Goal: Task Accomplishment & Management: Complete application form

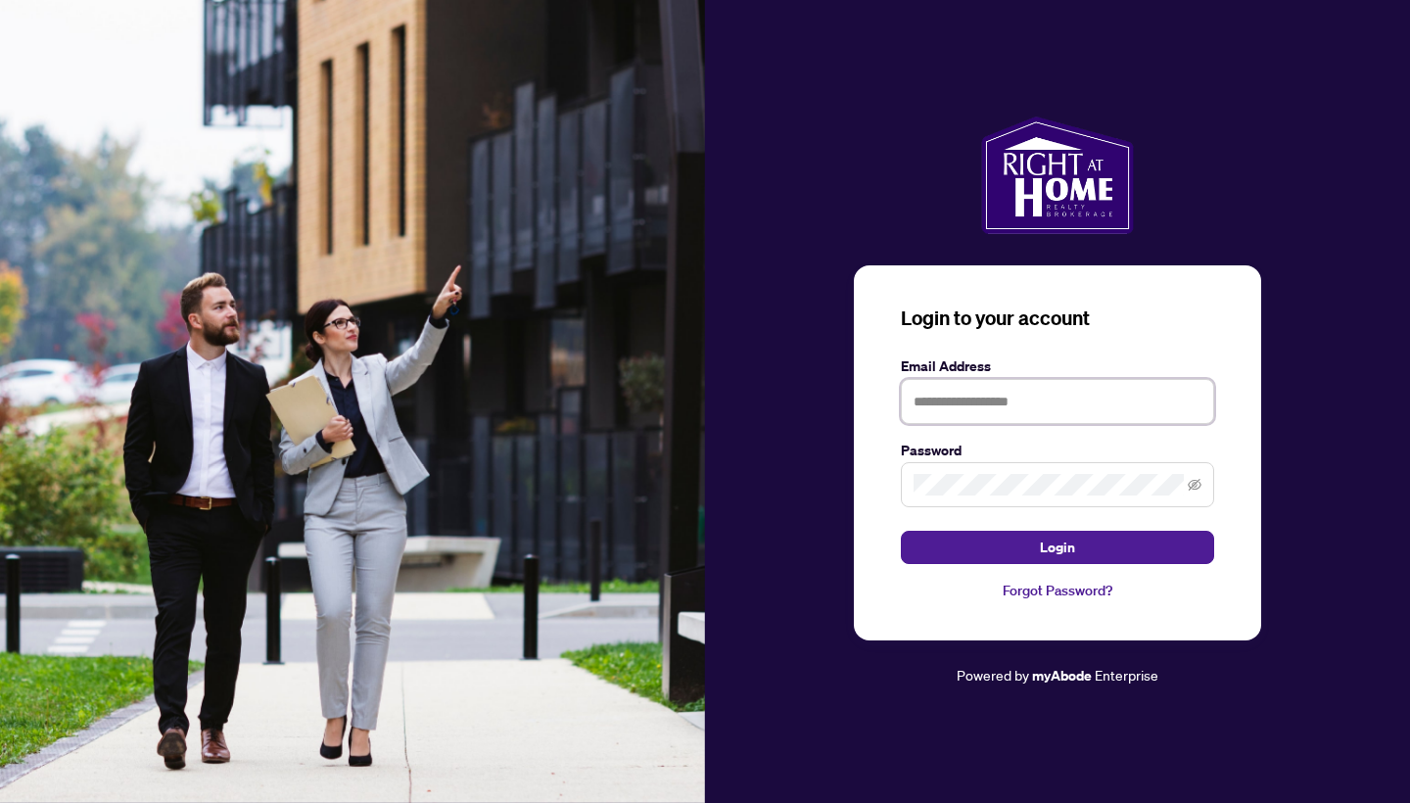
type input "**********"
click at [1058, 547] on button "Login" at bounding box center [1057, 547] width 313 height 33
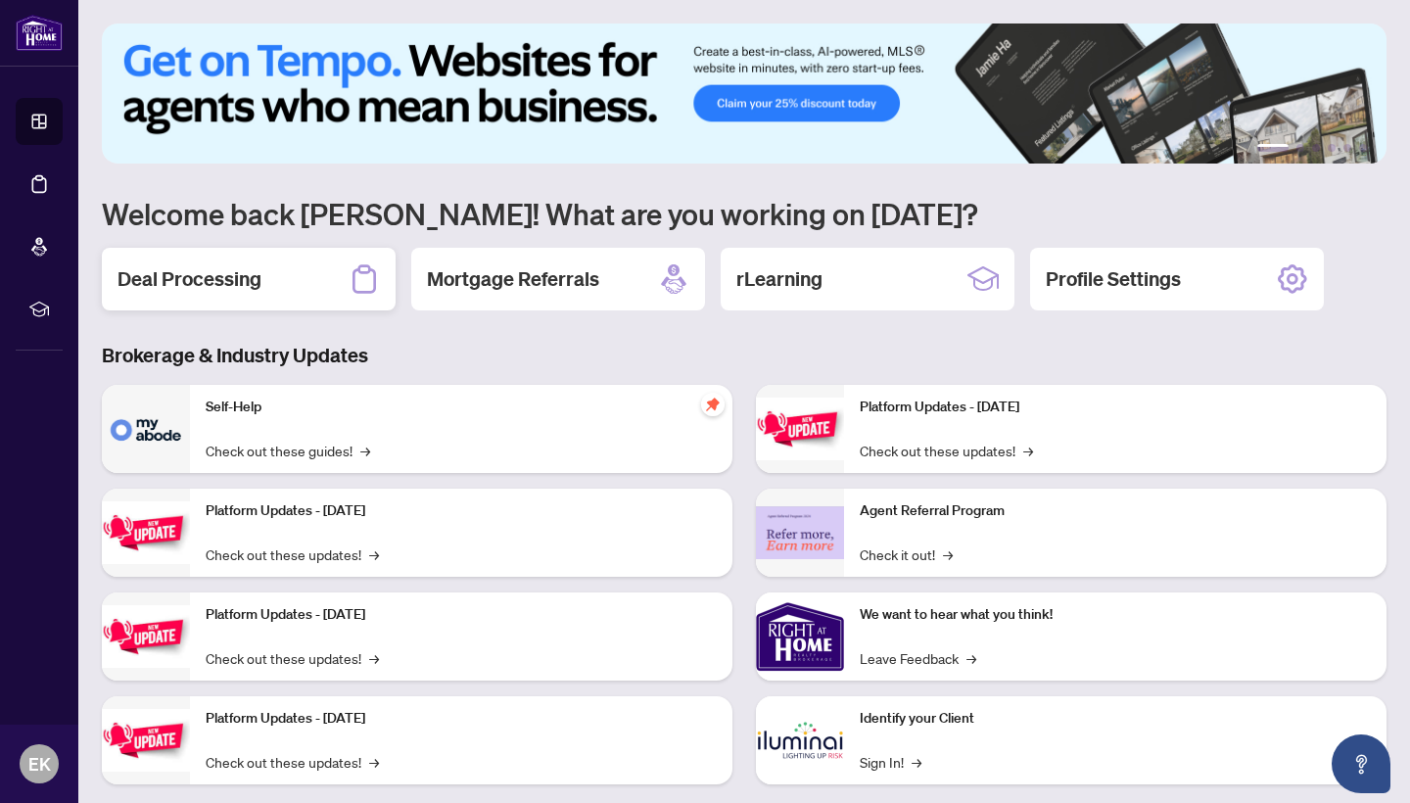
click at [184, 282] on h2 "Deal Processing" at bounding box center [190, 278] width 144 height 27
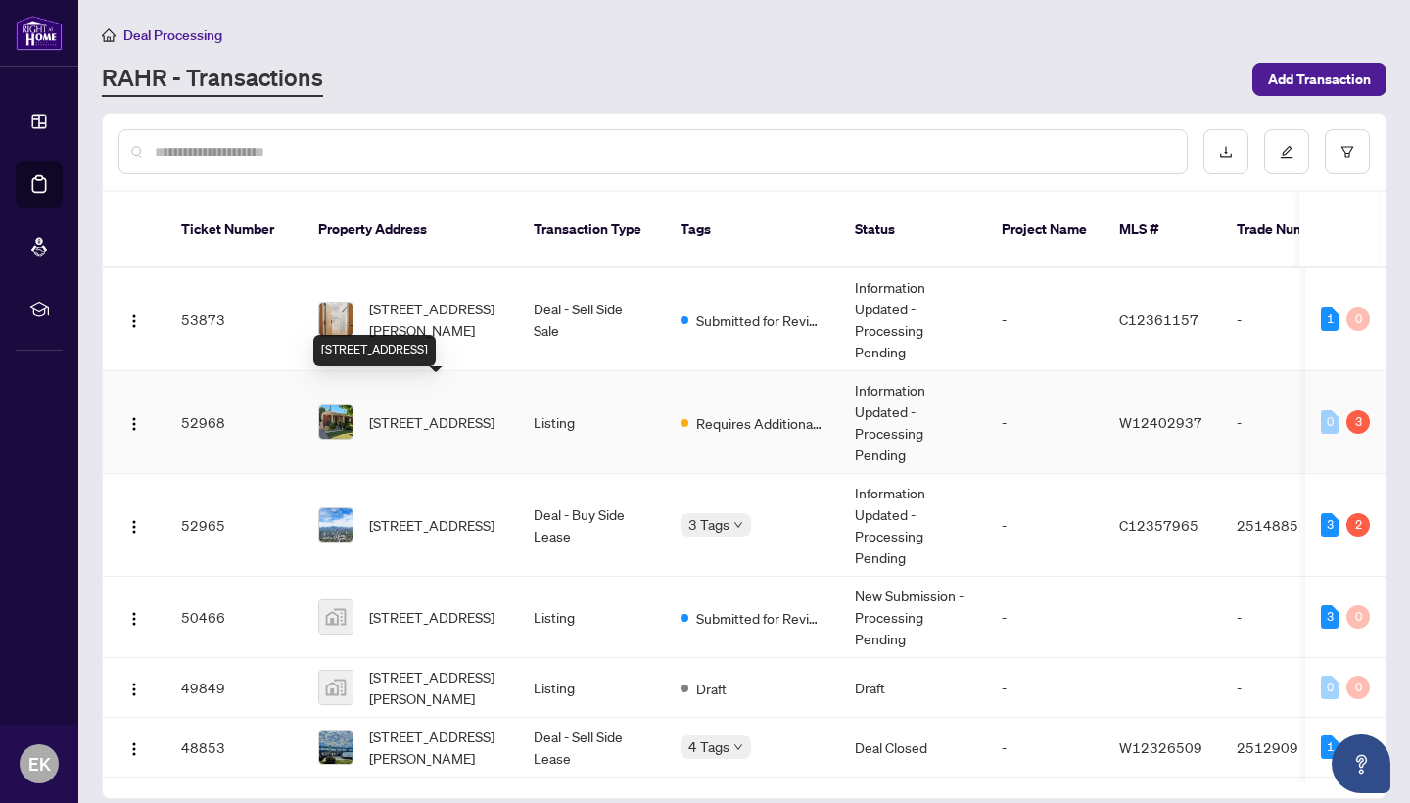
click at [449, 411] on span "[STREET_ADDRESS]" at bounding box center [431, 422] width 125 height 22
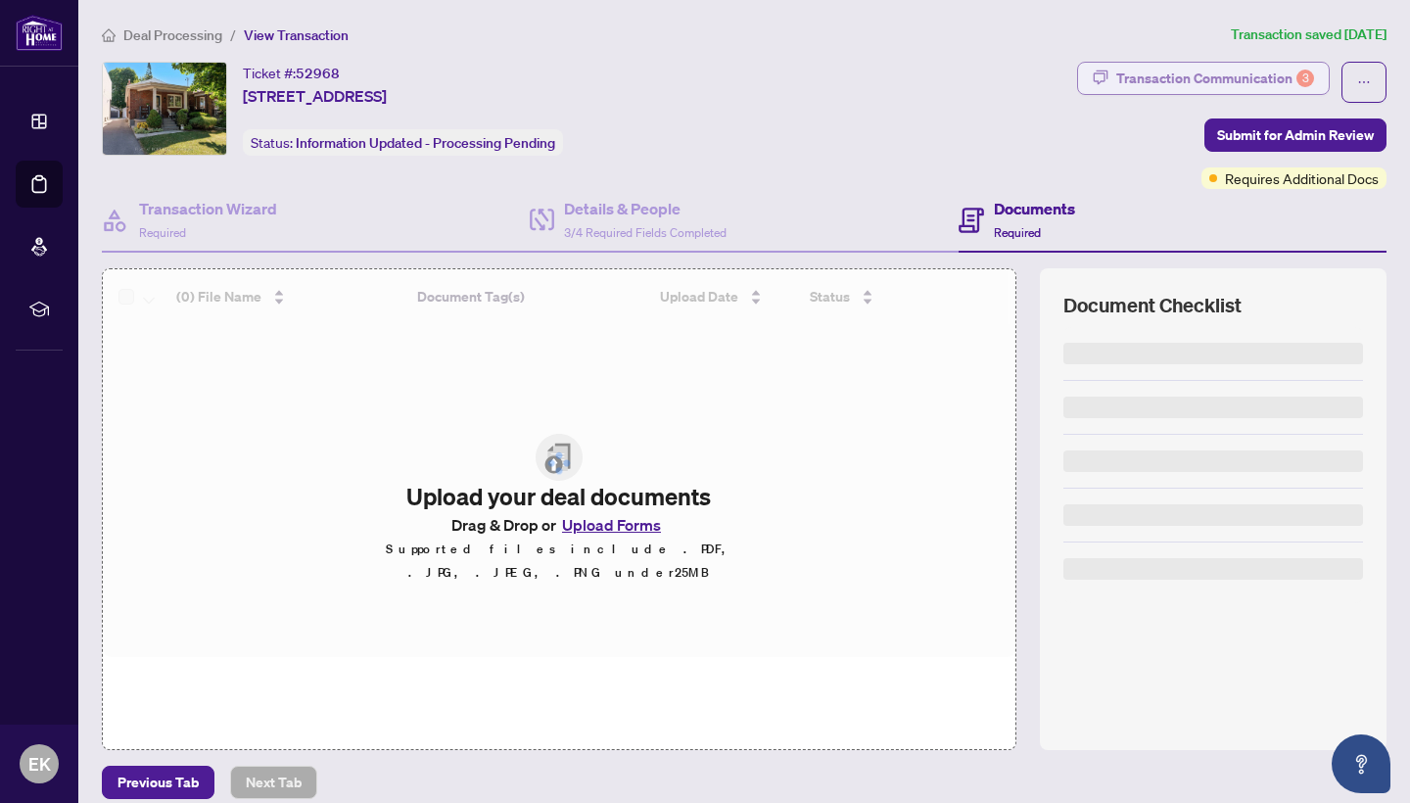
click at [1266, 71] on div "Transaction Communication 3" at bounding box center [1215, 78] width 198 height 31
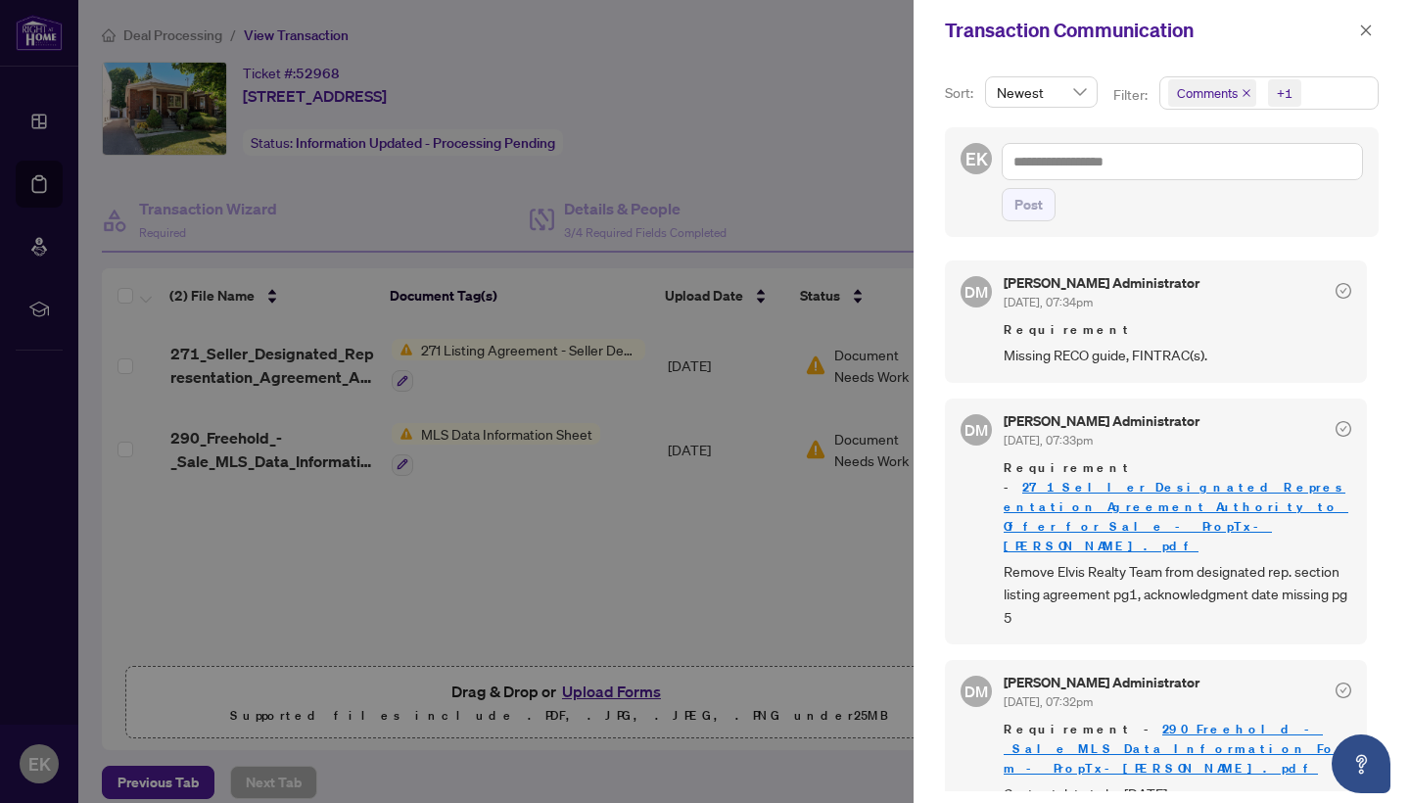
click at [819, 155] on div at bounding box center [705, 401] width 1410 height 803
click at [551, 440] on div at bounding box center [705, 401] width 1410 height 803
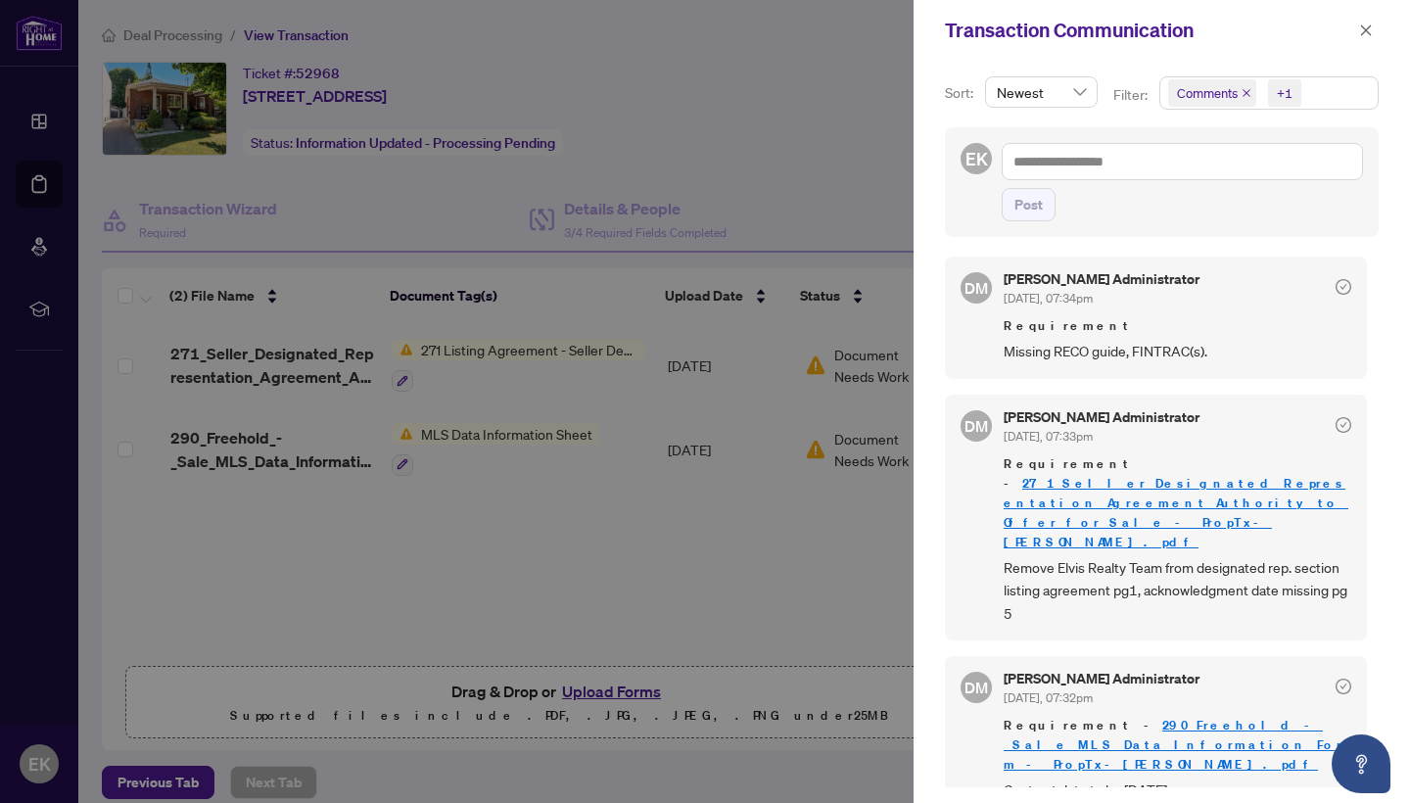
scroll to position [4, 0]
click at [720, 456] on div at bounding box center [705, 401] width 1410 height 803
click at [1362, 35] on icon "close" at bounding box center [1366, 29] width 11 height 11
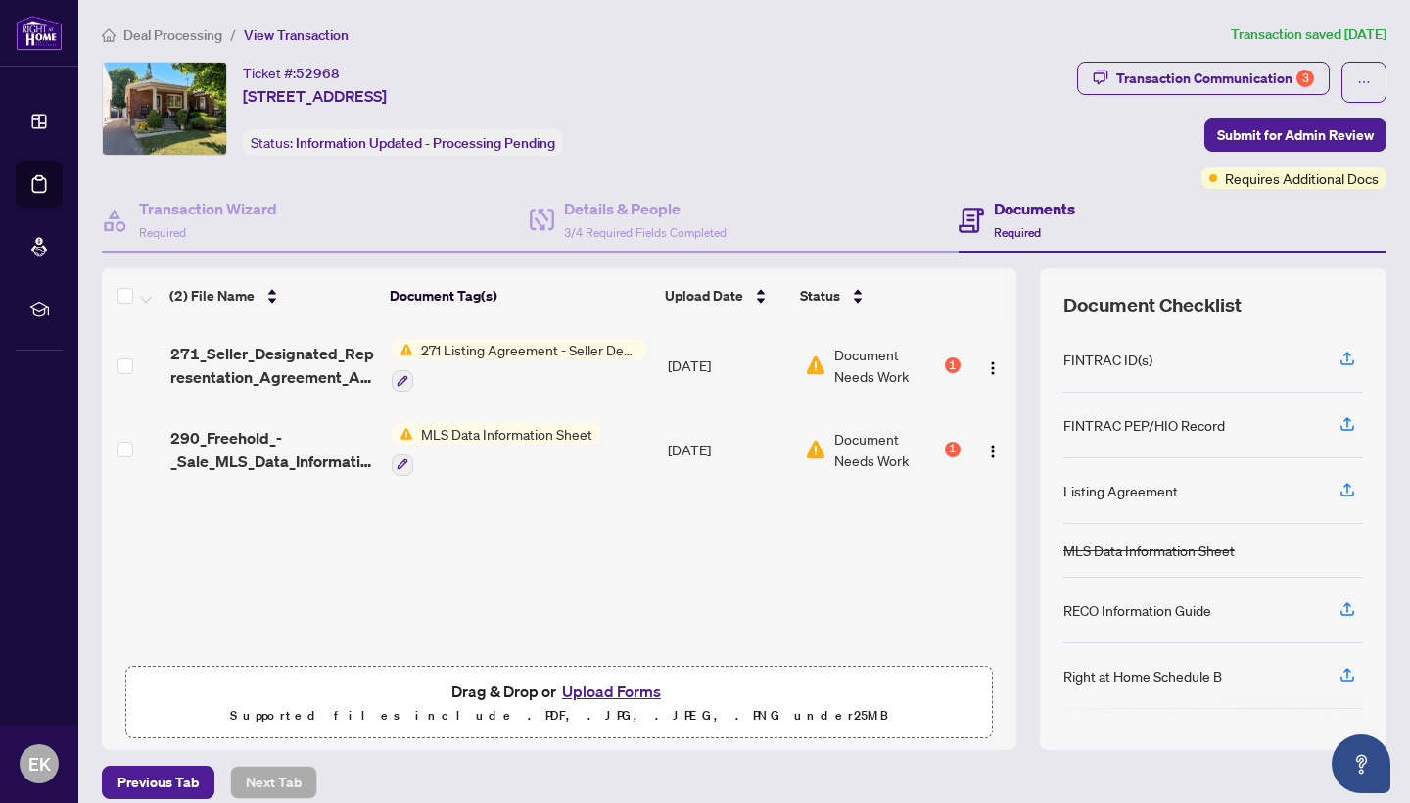
click at [584, 349] on span "271 Listing Agreement - Seller Designated Representation Agreement Authority to…" at bounding box center [529, 350] width 232 height 22
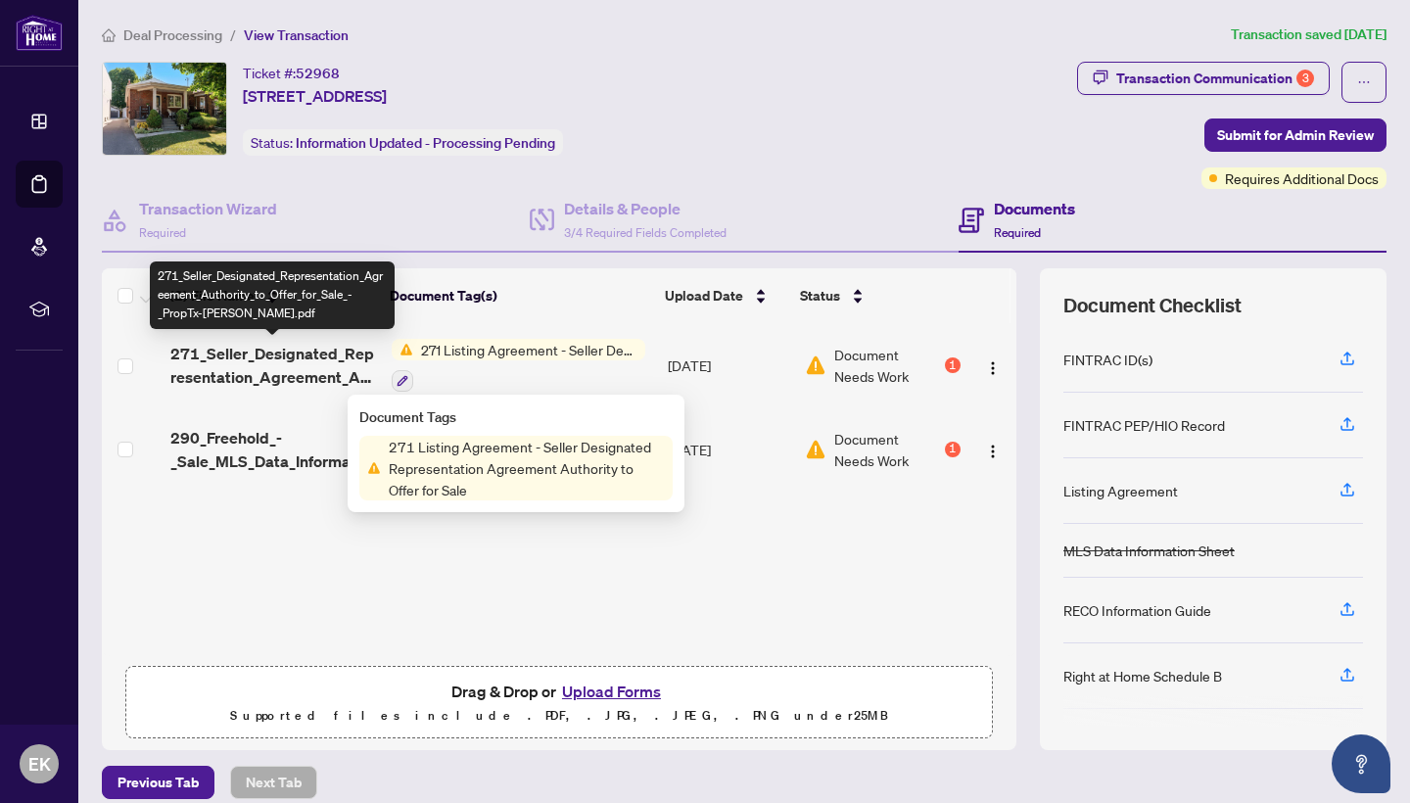
click at [312, 359] on span "271_Seller_Designated_Representation_Agreement_Authority_to_Offer_for_Sale_-_Pr…" at bounding box center [273, 365] width 206 height 47
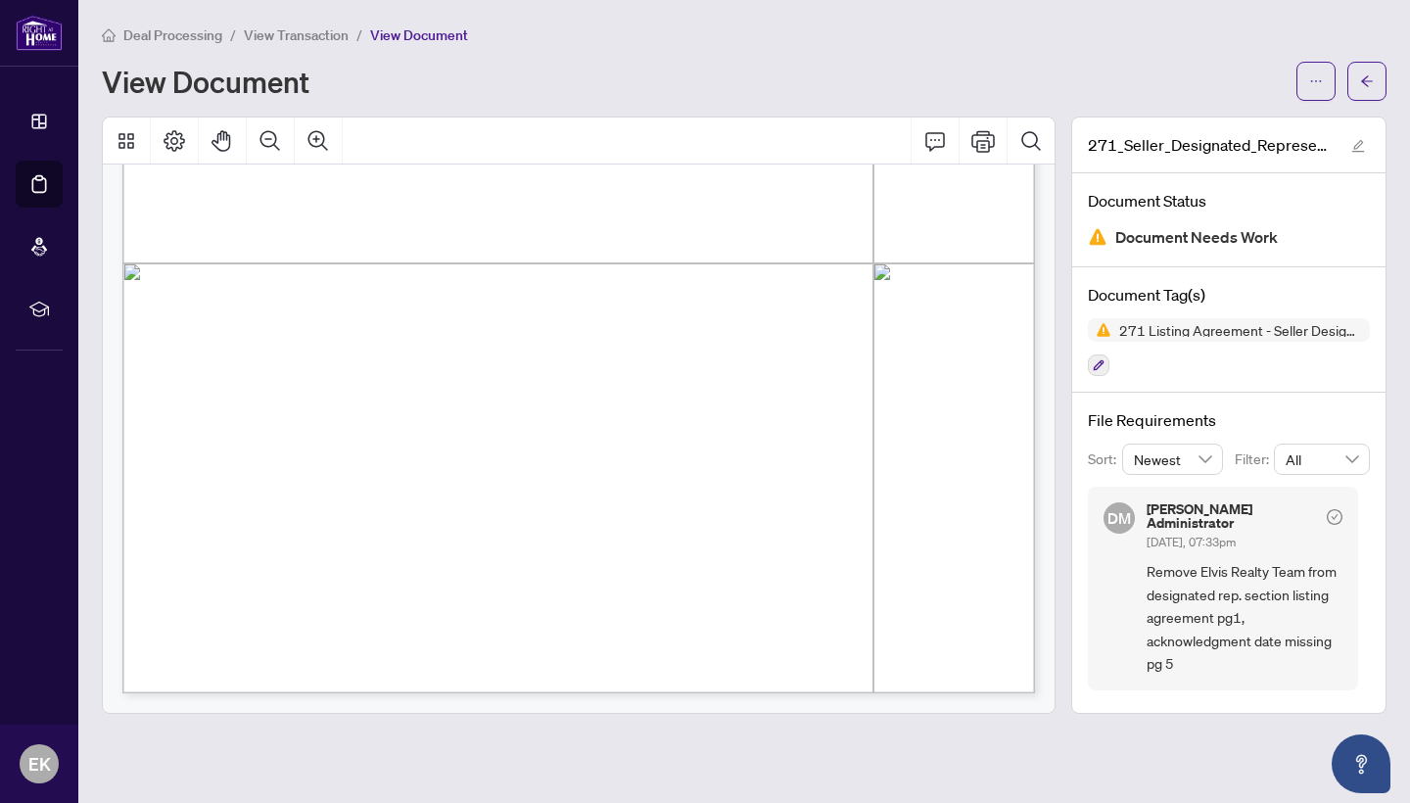
scroll to position [5515, 0]
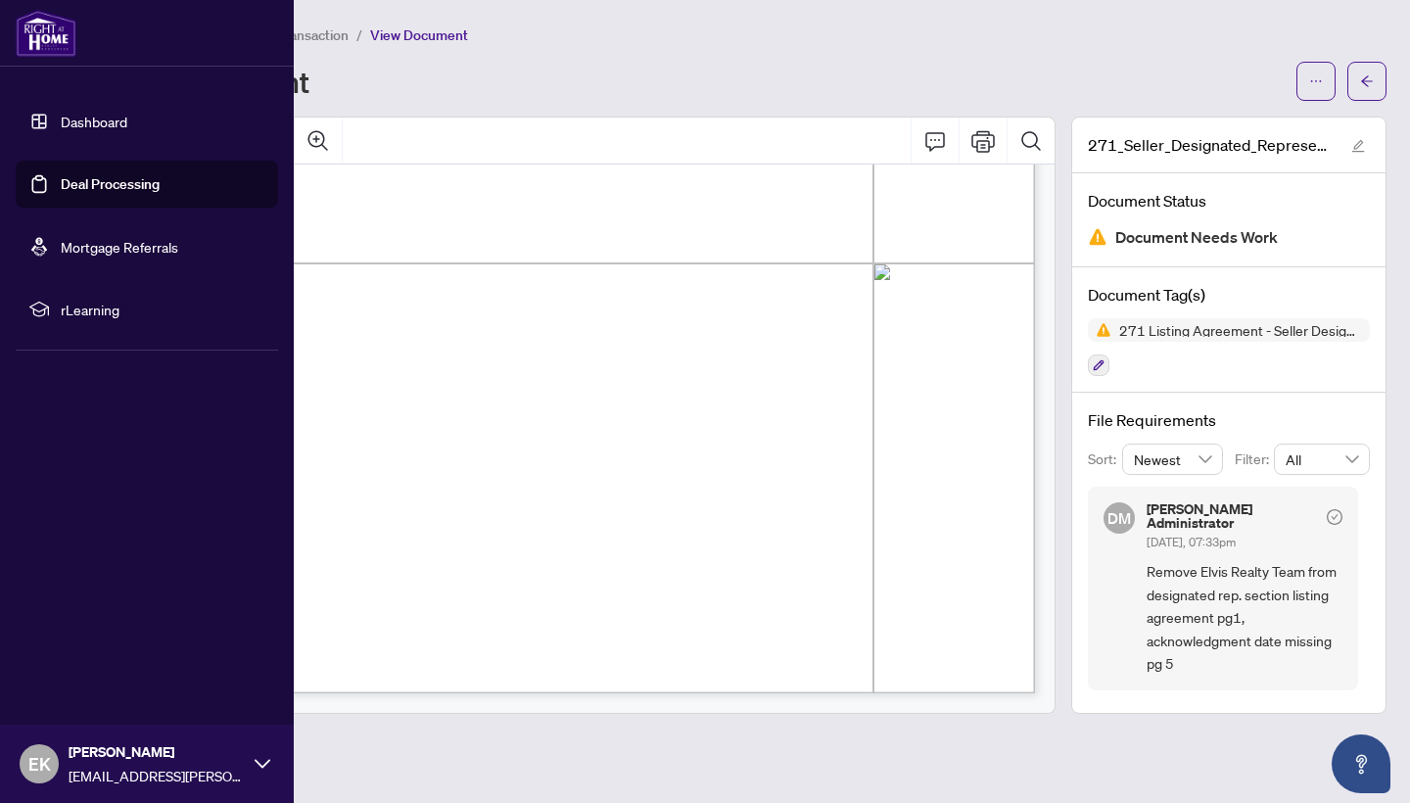
click at [61, 114] on link "Dashboard" at bounding box center [94, 122] width 67 height 18
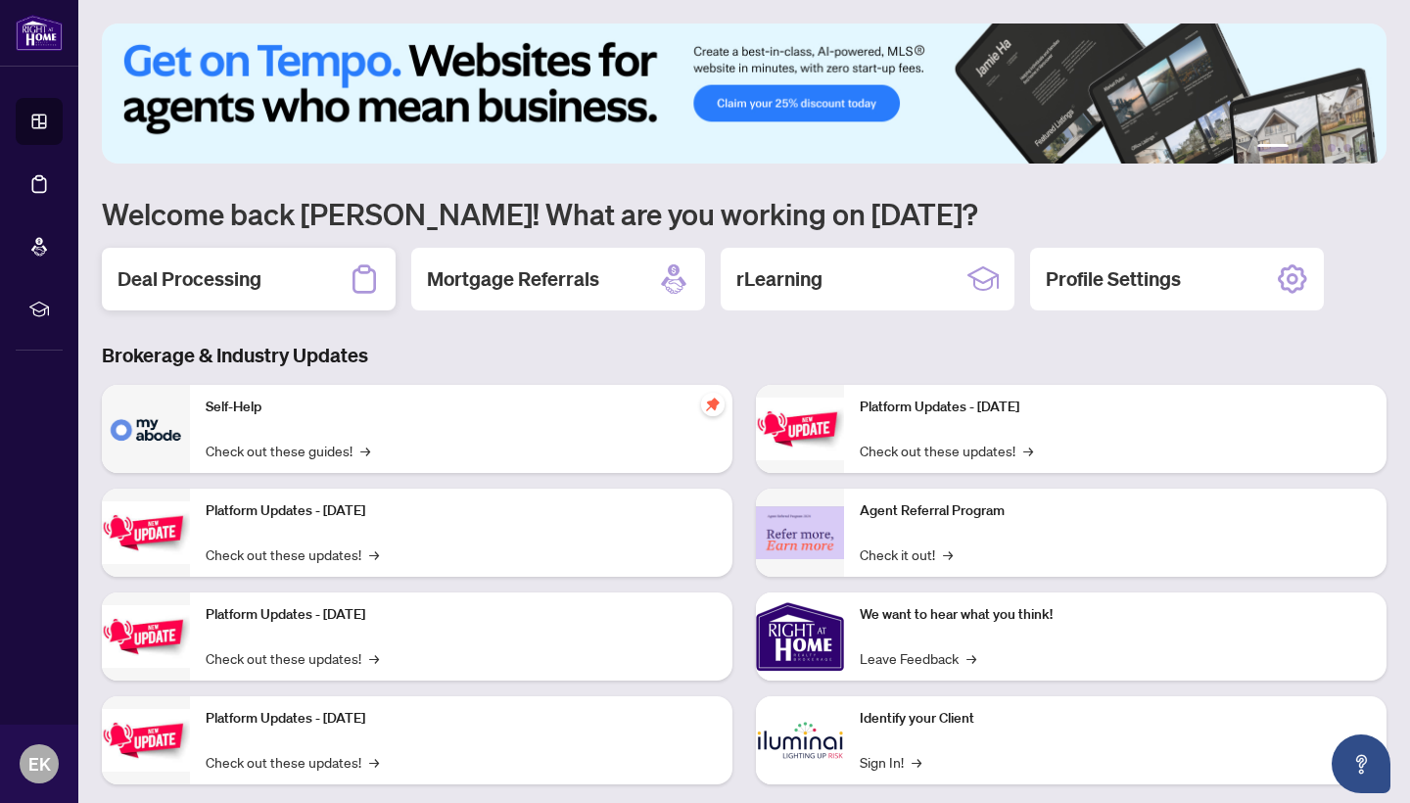
click at [165, 256] on div "Deal Processing" at bounding box center [249, 279] width 294 height 63
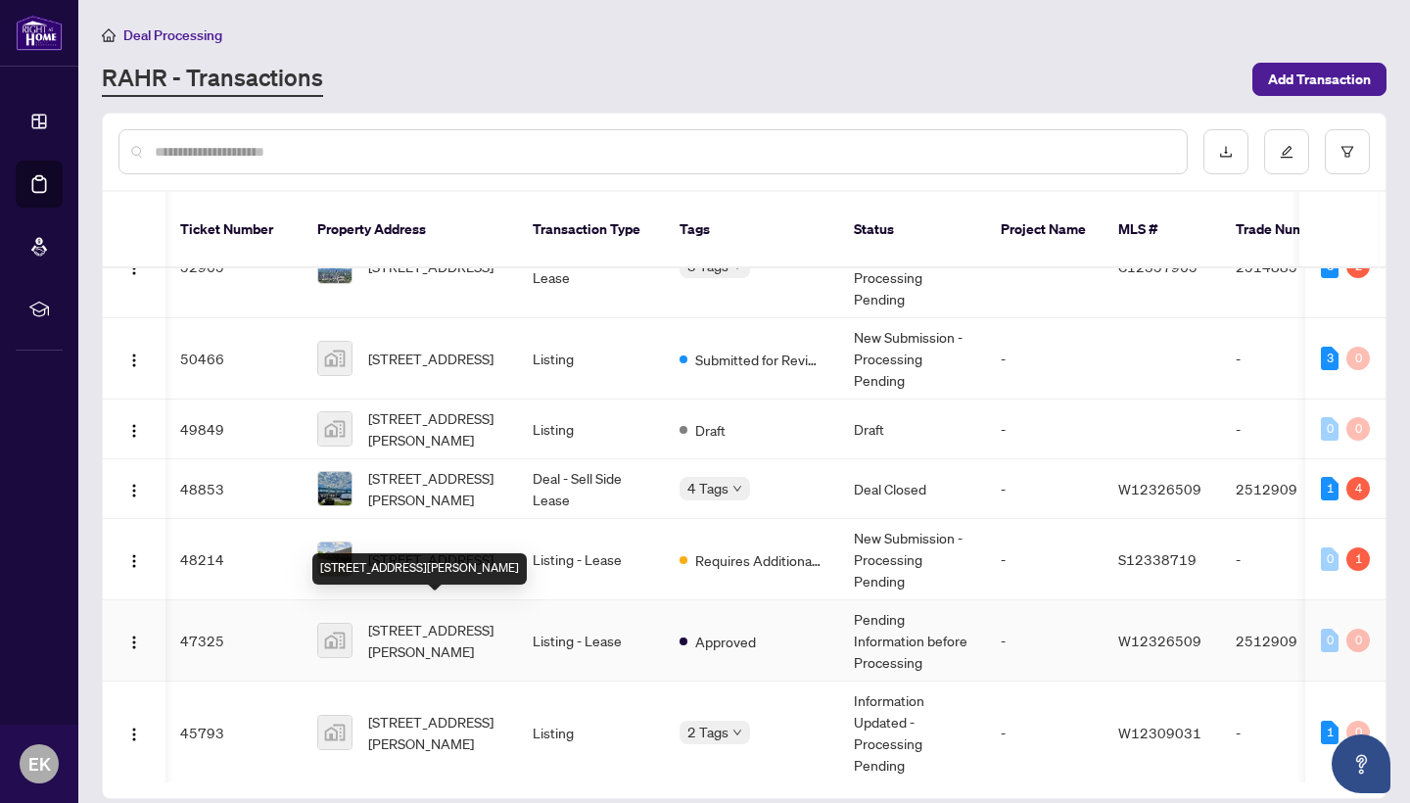
scroll to position [253, 1]
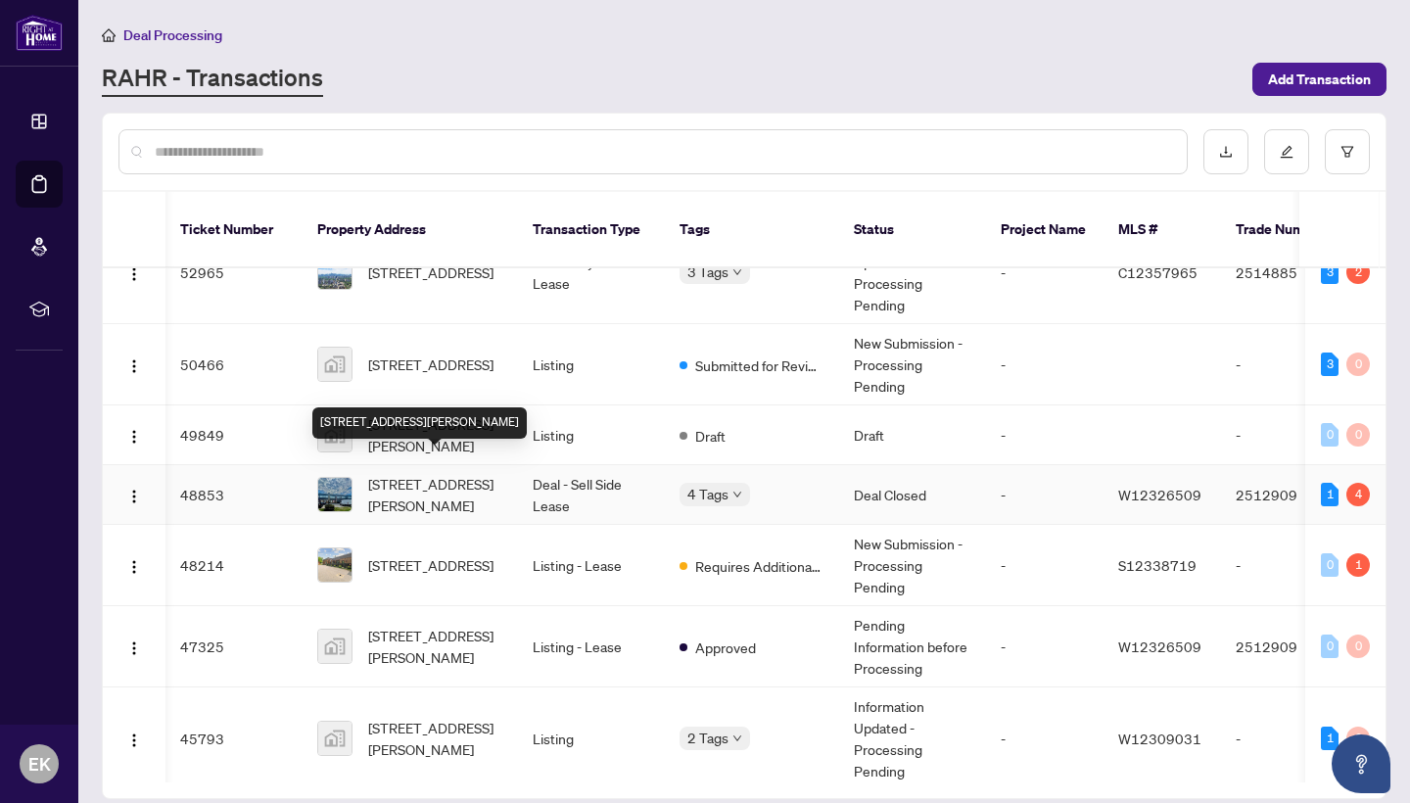
click at [491, 473] on span "[STREET_ADDRESS][PERSON_NAME]" at bounding box center [434, 494] width 133 height 43
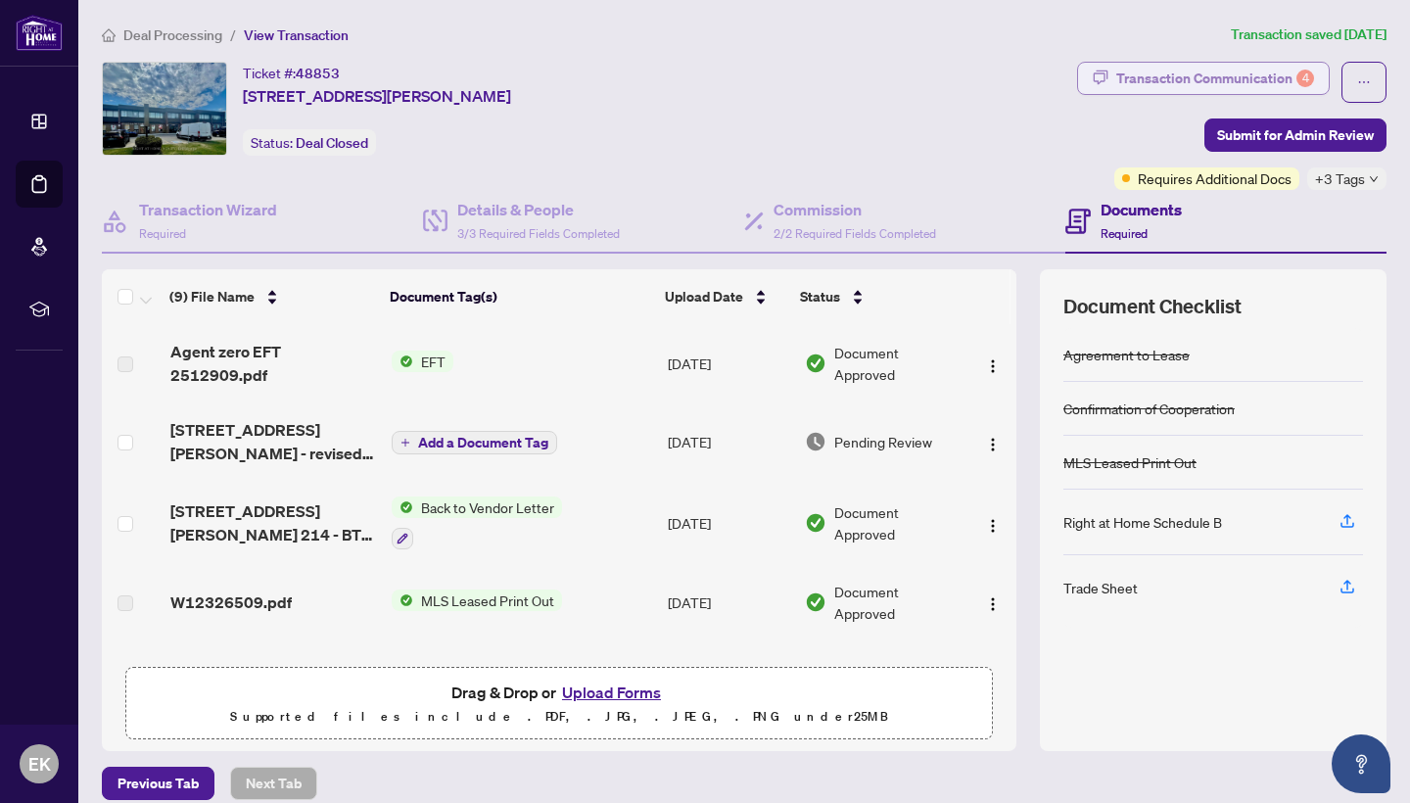
click at [1284, 71] on div "Transaction Communication 4" at bounding box center [1215, 78] width 198 height 31
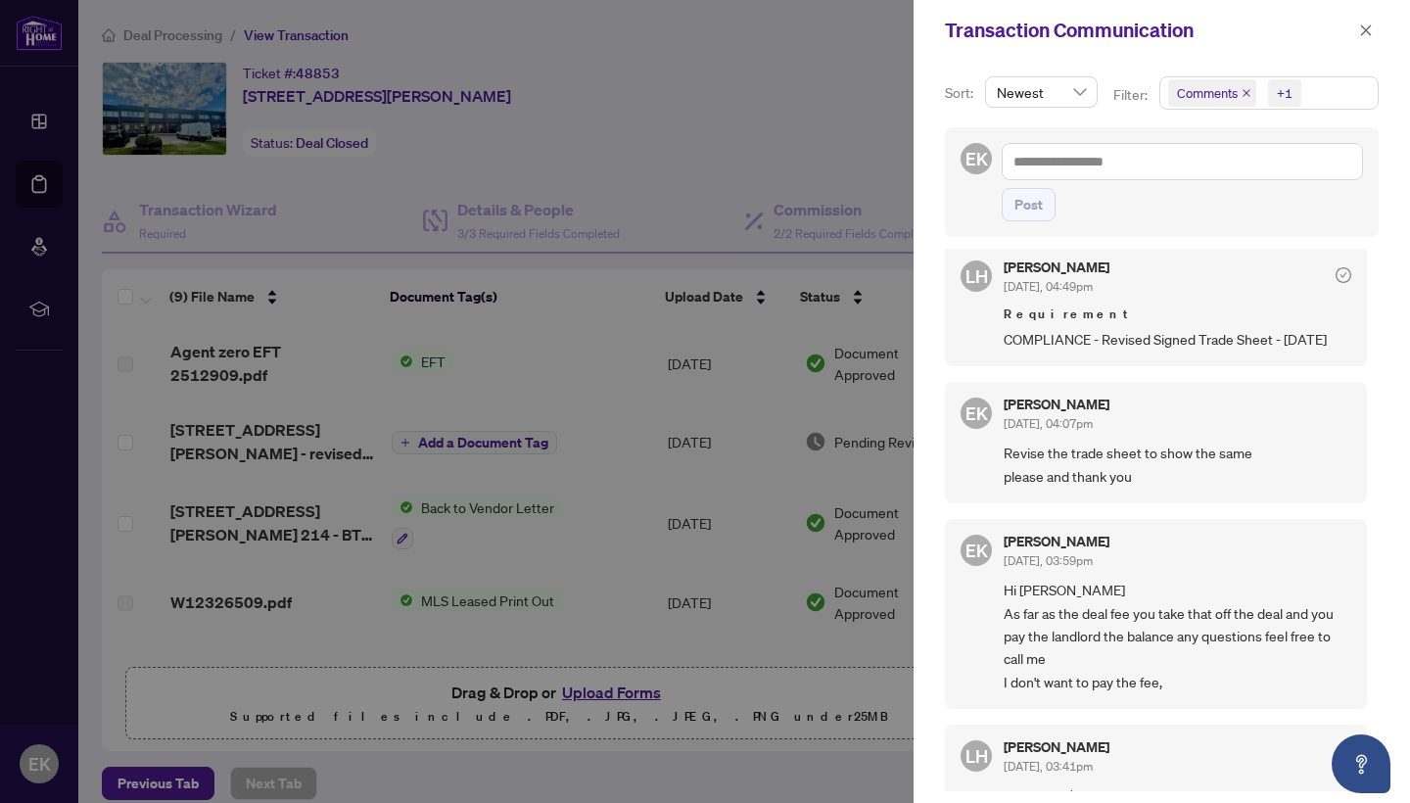
scroll to position [689, 0]
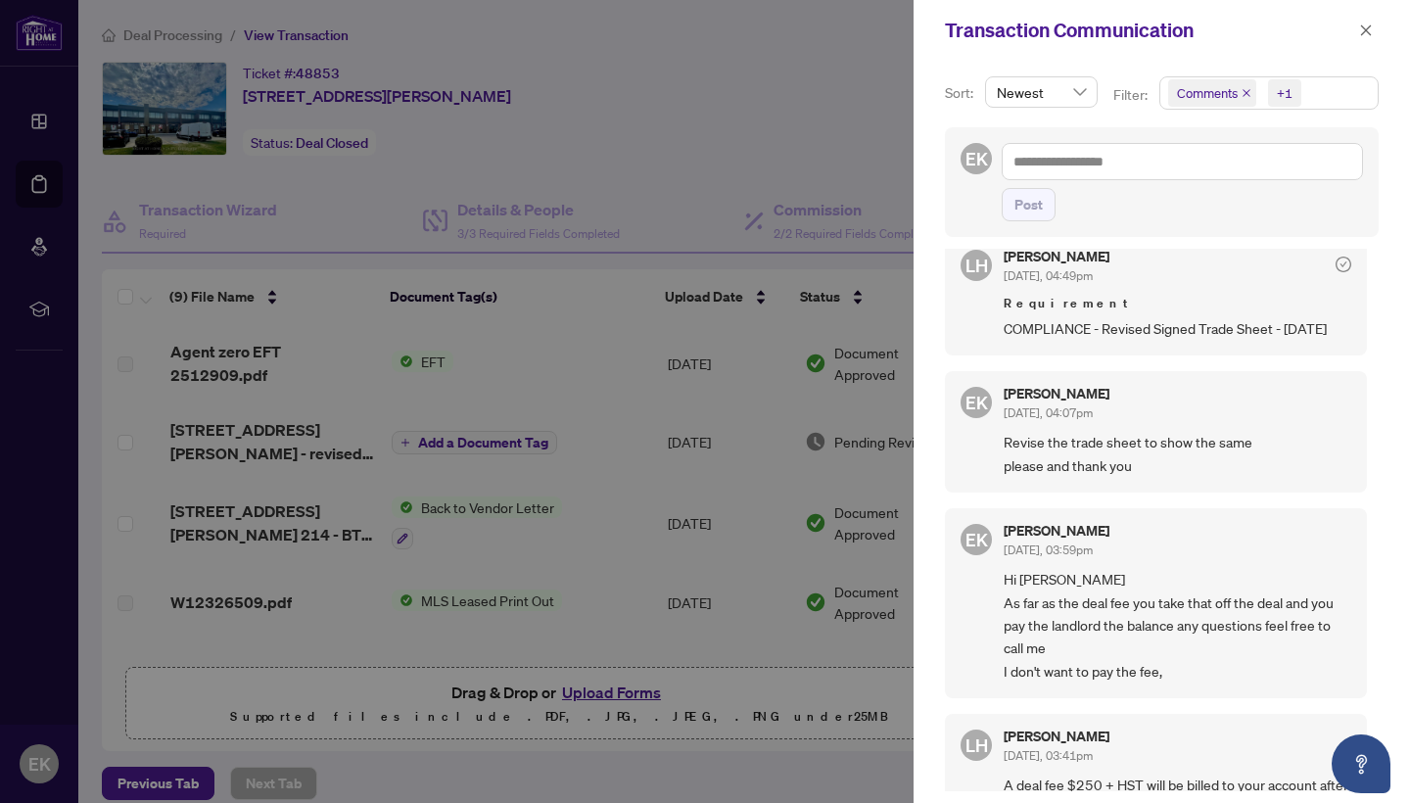
click at [462, 539] on div at bounding box center [705, 401] width 1410 height 803
click at [291, 450] on div at bounding box center [705, 401] width 1410 height 803
click at [1364, 34] on icon "close" at bounding box center [1366, 31] width 14 height 14
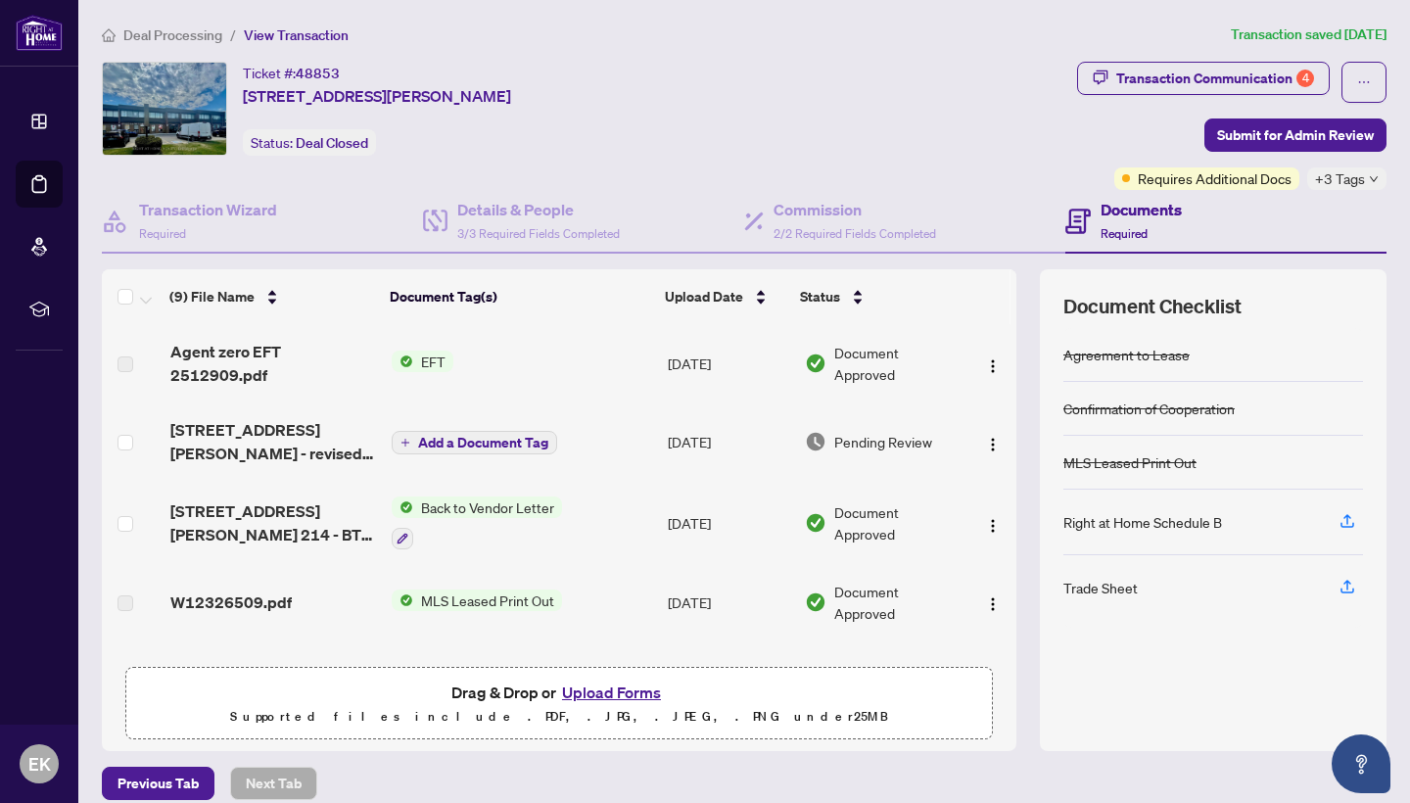
click at [265, 455] on span "[STREET_ADDRESS][PERSON_NAME] - revised trade sheet - Elvis to Review.pdf" at bounding box center [273, 441] width 206 height 47
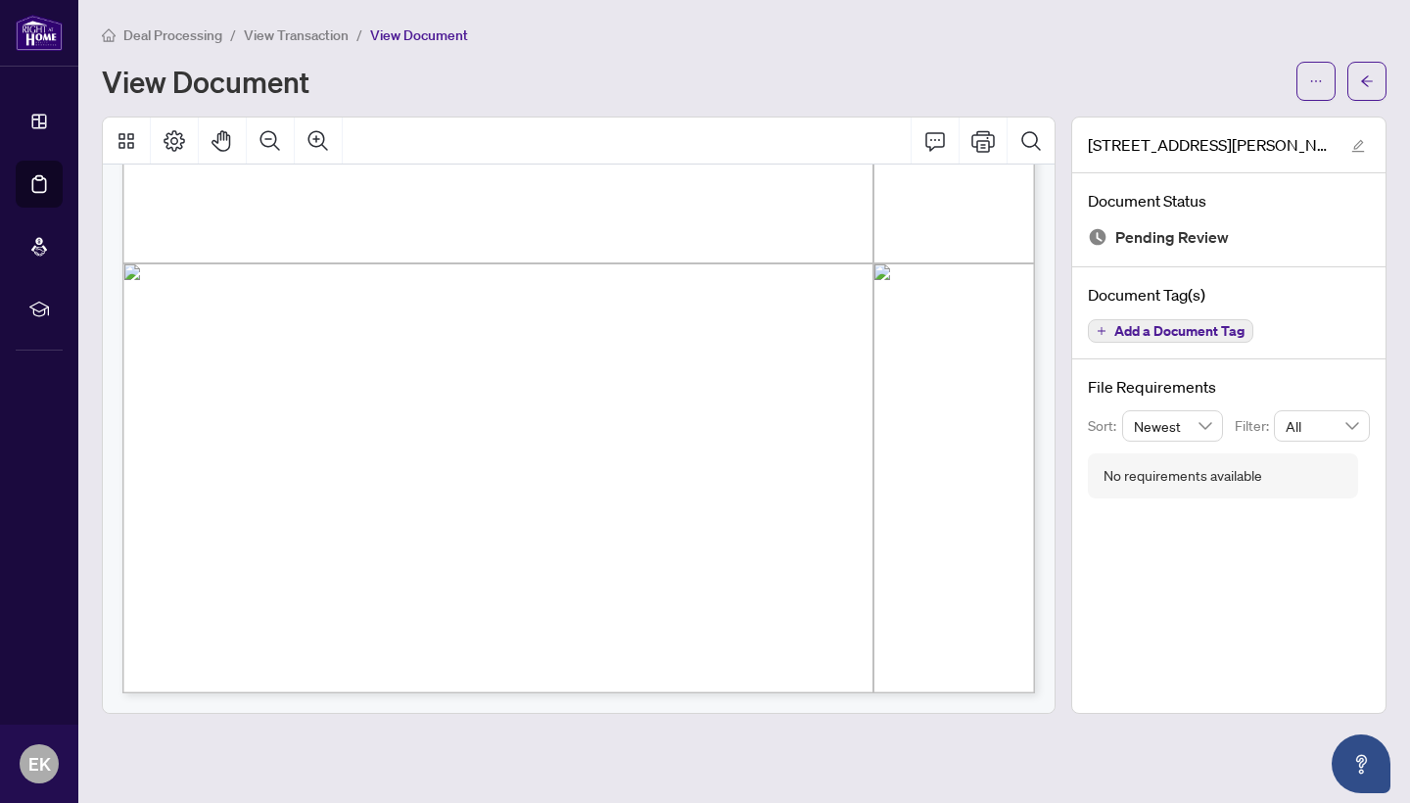
scroll to position [672, 0]
click at [977, 143] on icon "Print" at bounding box center [983, 141] width 24 height 22
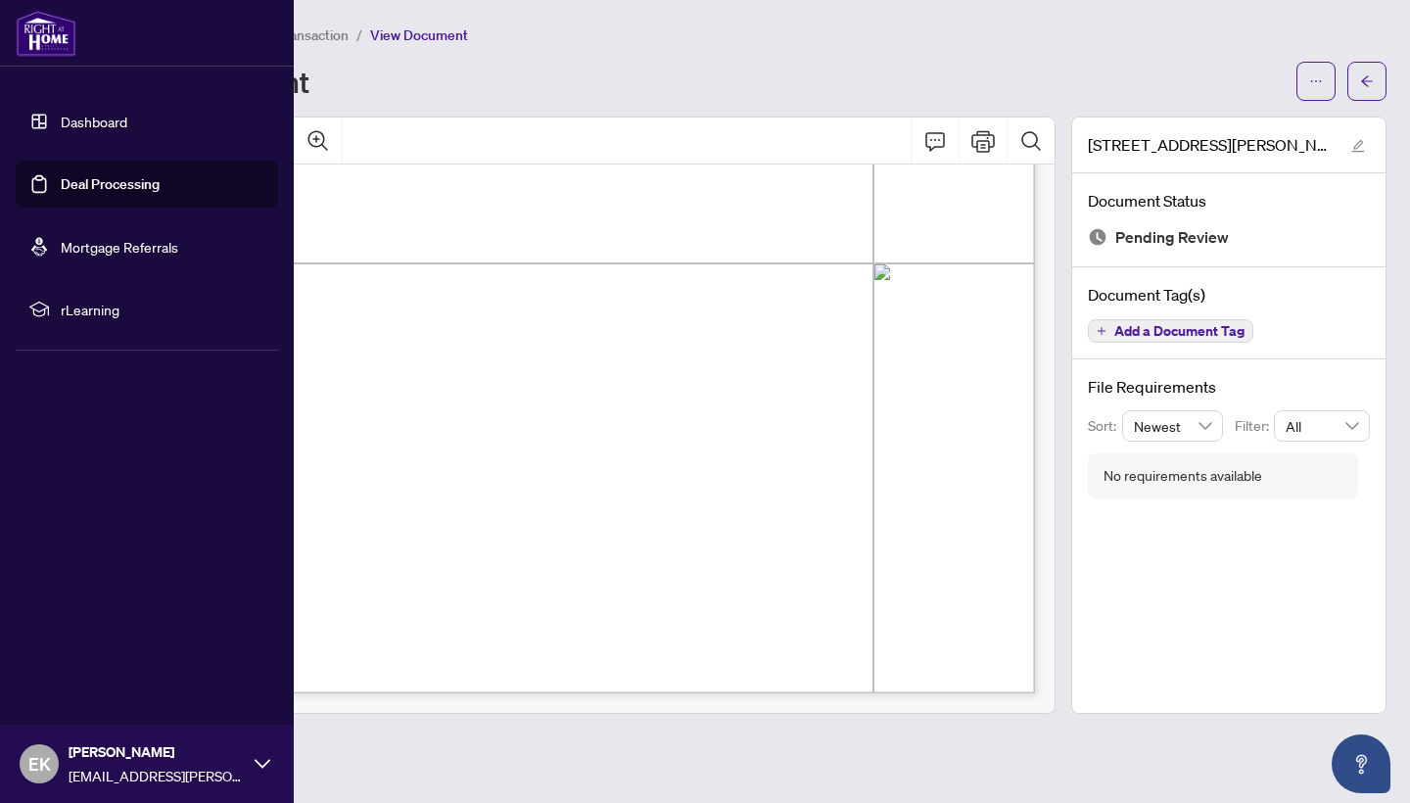
click at [61, 114] on link "Dashboard" at bounding box center [94, 122] width 67 height 18
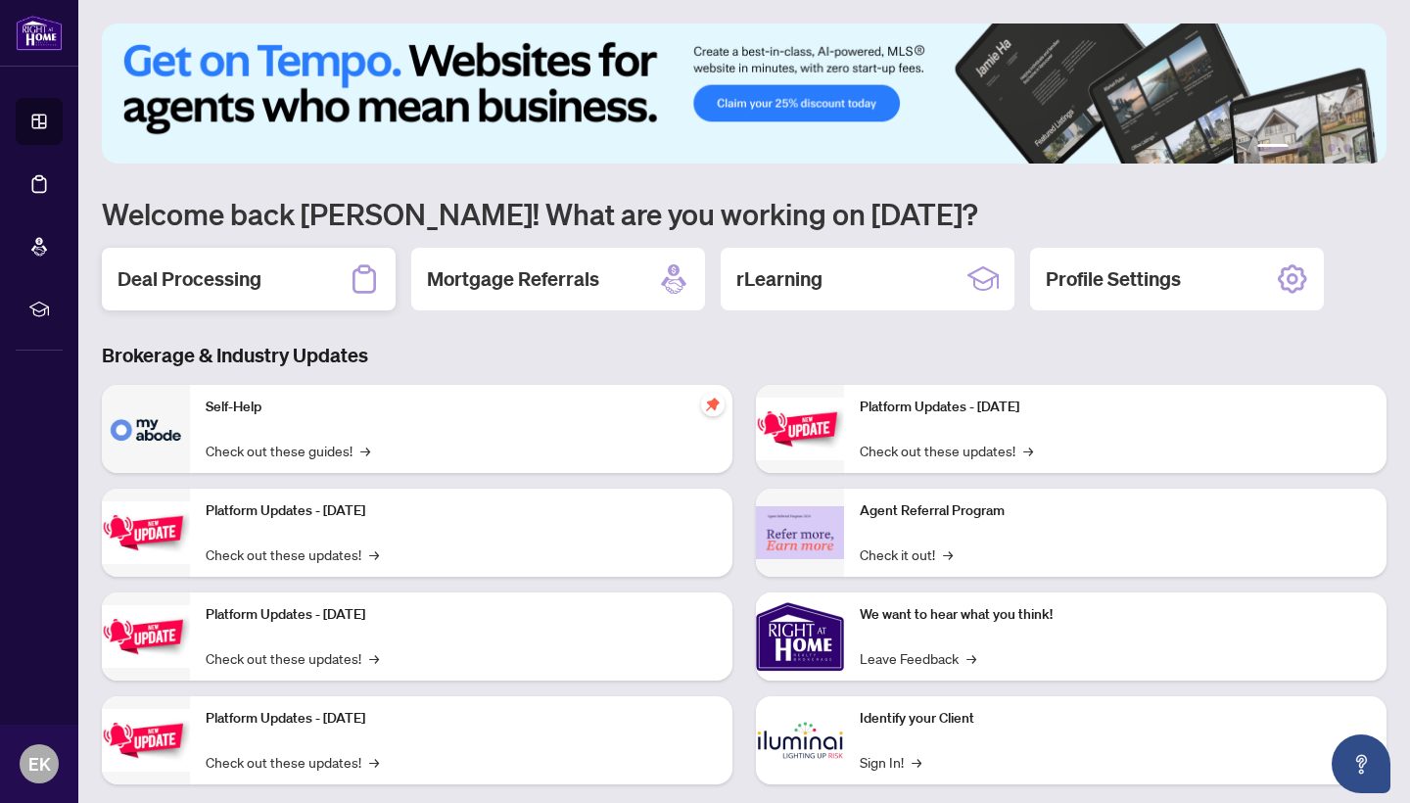
click at [252, 280] on h2 "Deal Processing" at bounding box center [190, 278] width 144 height 27
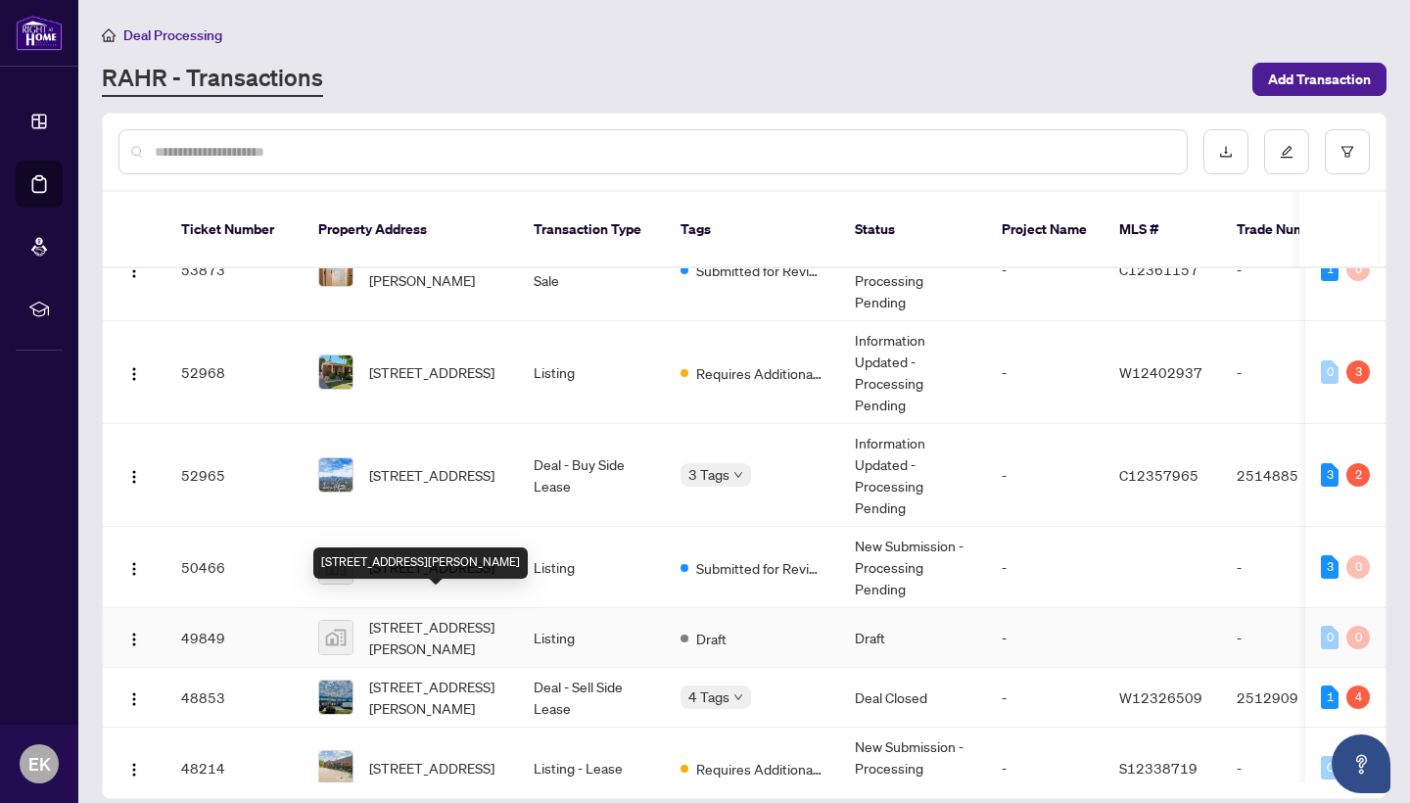
scroll to position [55, 0]
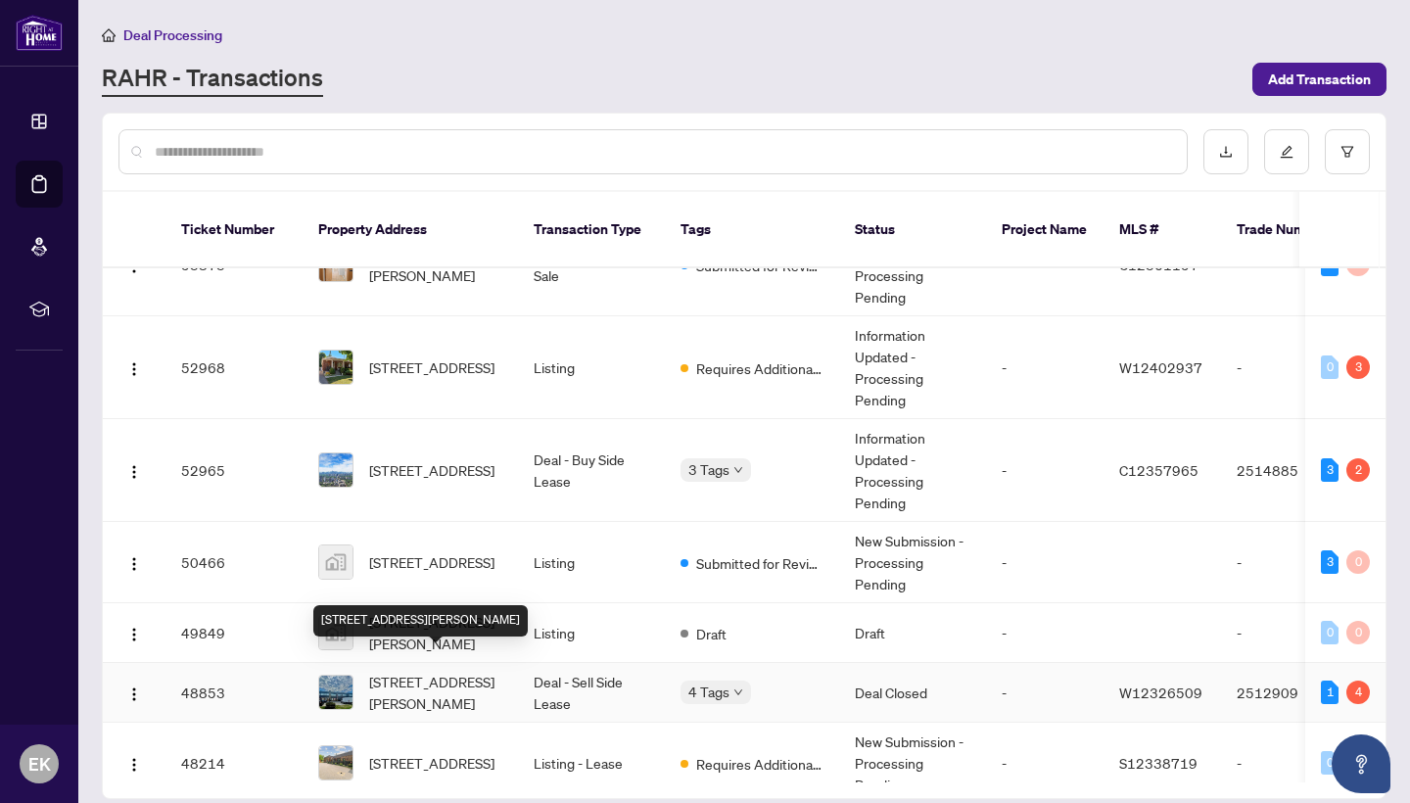
click at [447, 676] on span "[STREET_ADDRESS][PERSON_NAME]" at bounding box center [435, 692] width 133 height 43
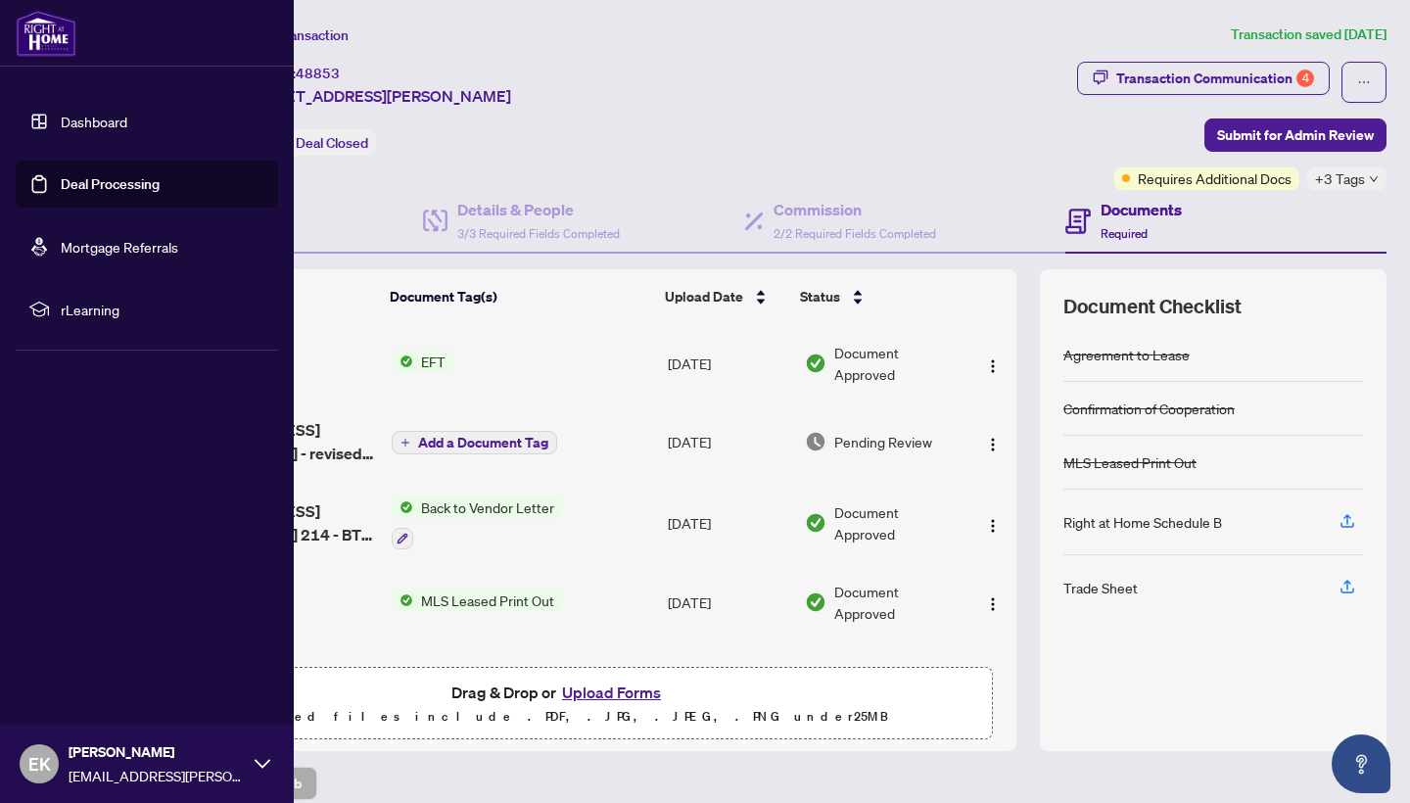
click at [97, 128] on link "Dashboard" at bounding box center [94, 122] width 67 height 18
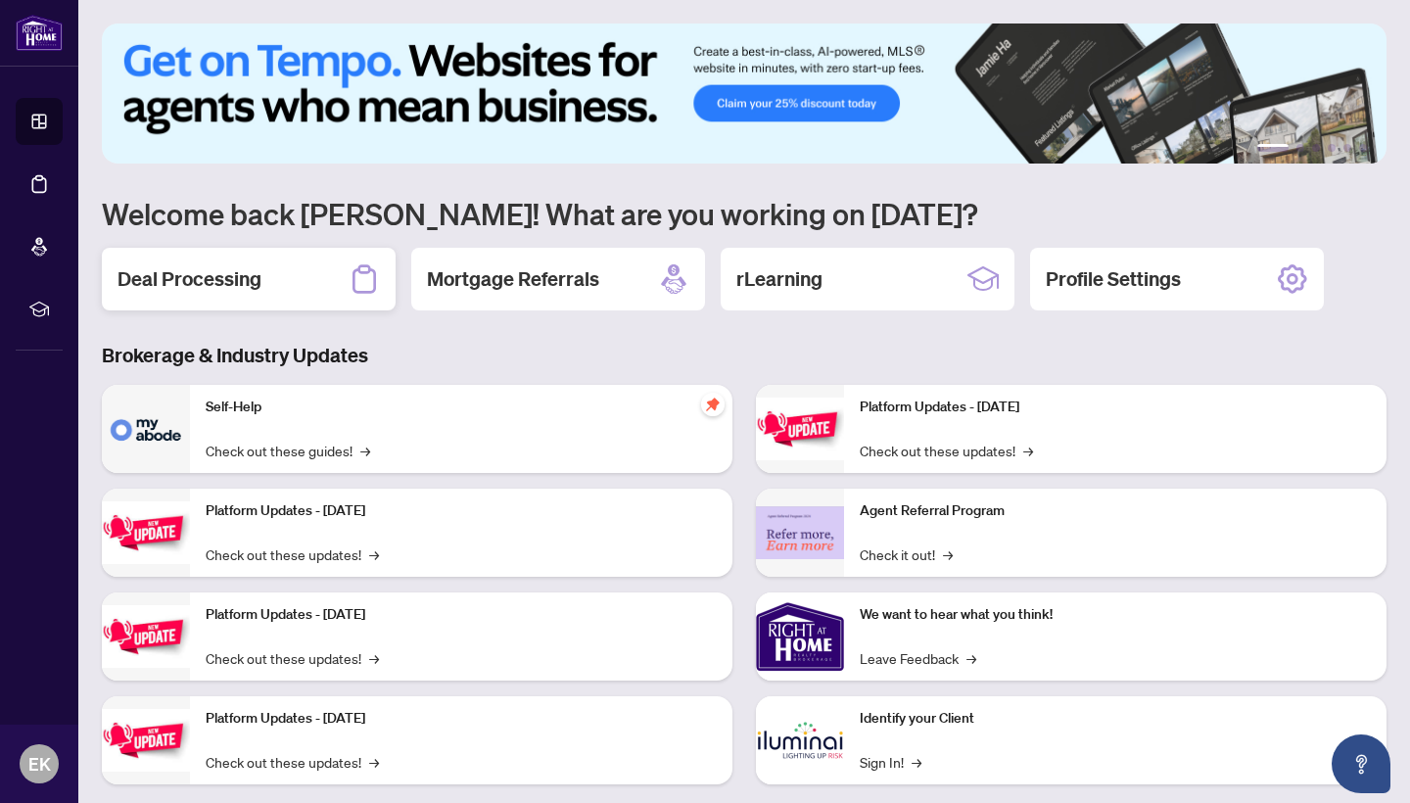
click at [303, 288] on div "Deal Processing" at bounding box center [249, 279] width 294 height 63
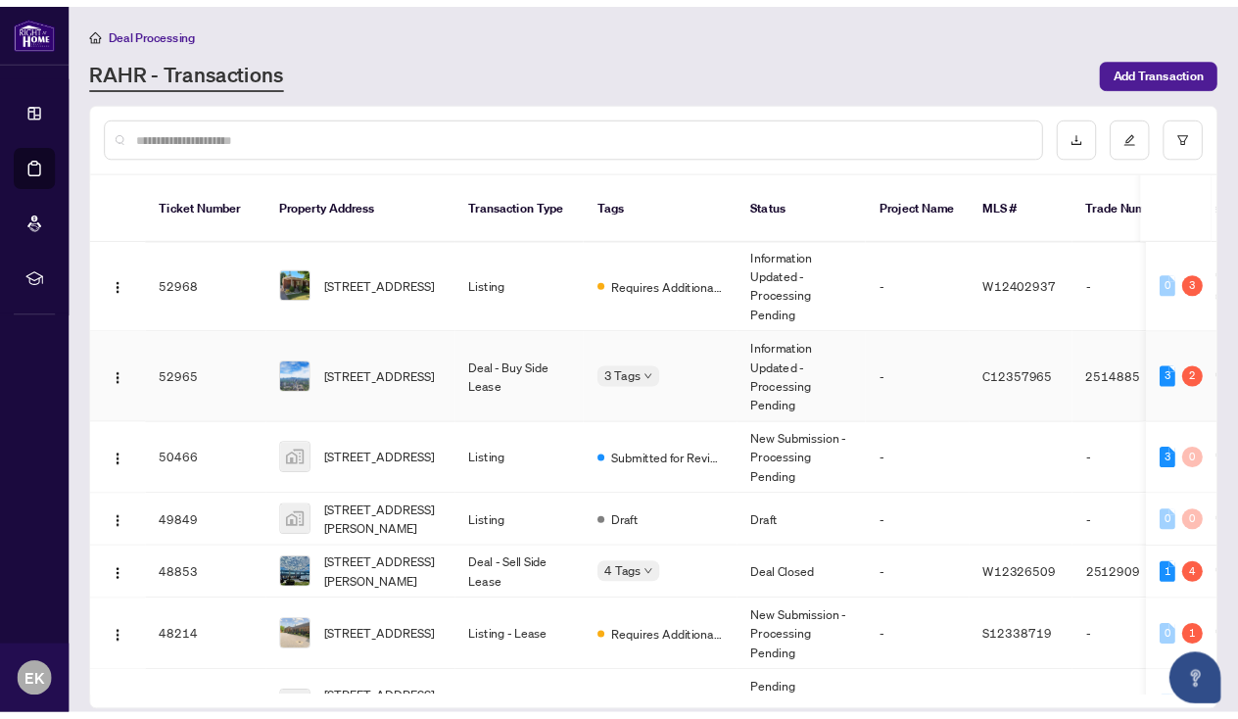
scroll to position [110, 0]
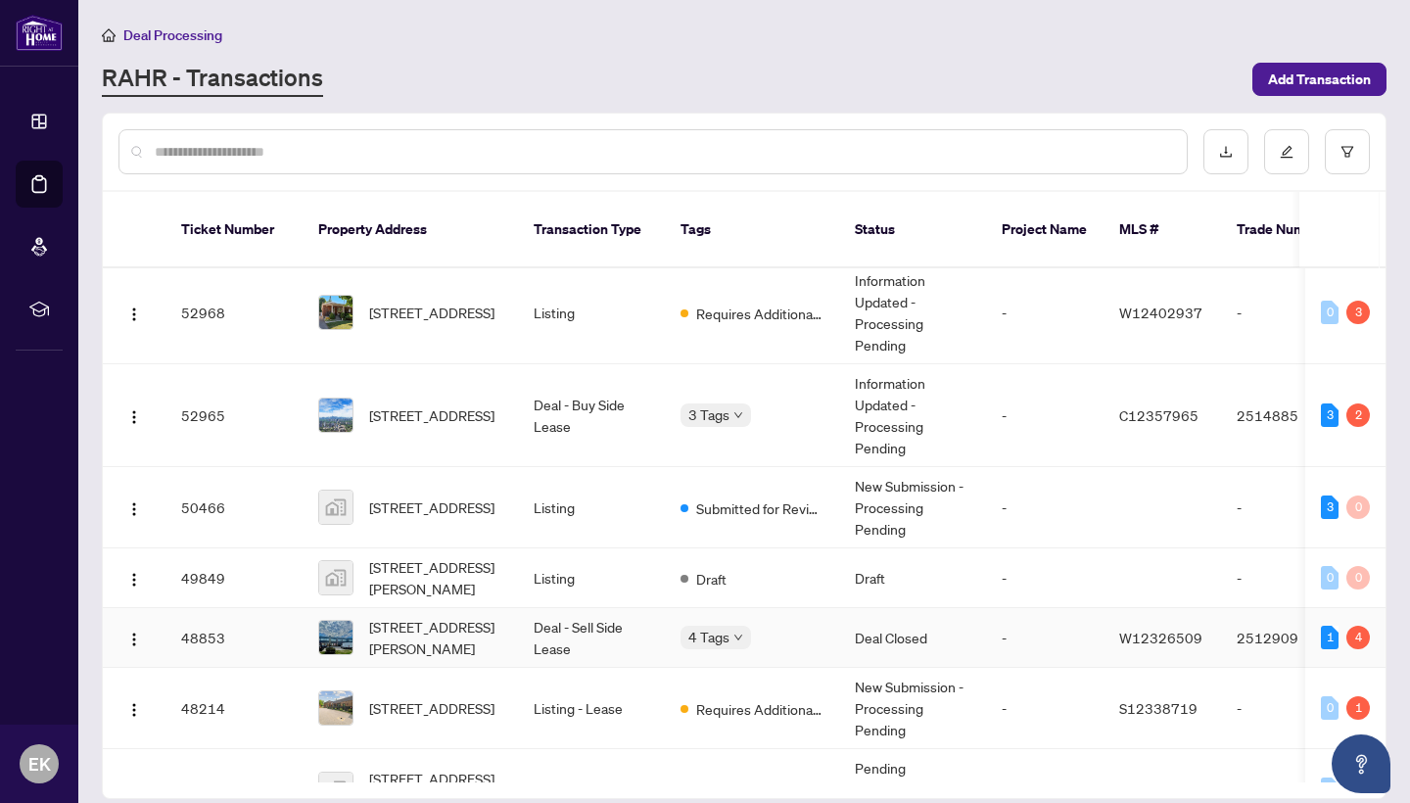
click at [439, 620] on span "[STREET_ADDRESS][PERSON_NAME]" at bounding box center [435, 637] width 133 height 43
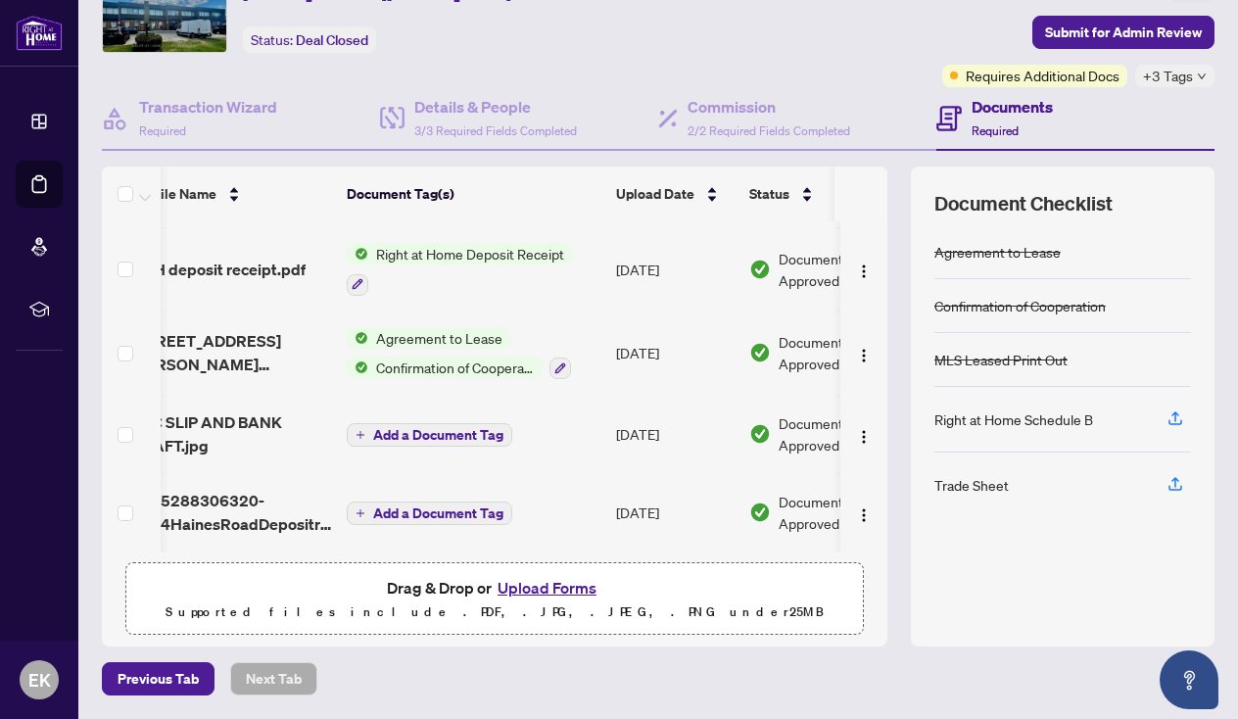
scroll to position [102, 0]
click at [530, 587] on button "Upload Forms" at bounding box center [547, 588] width 111 height 25
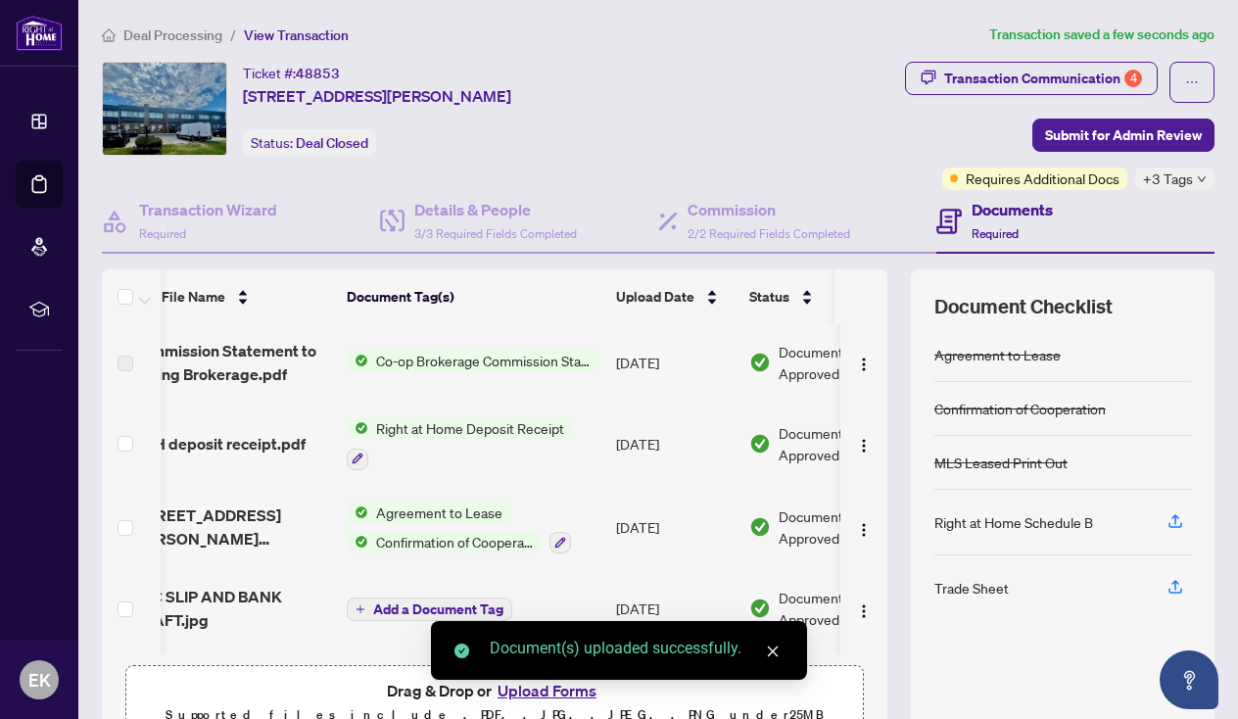
scroll to position [0, 0]
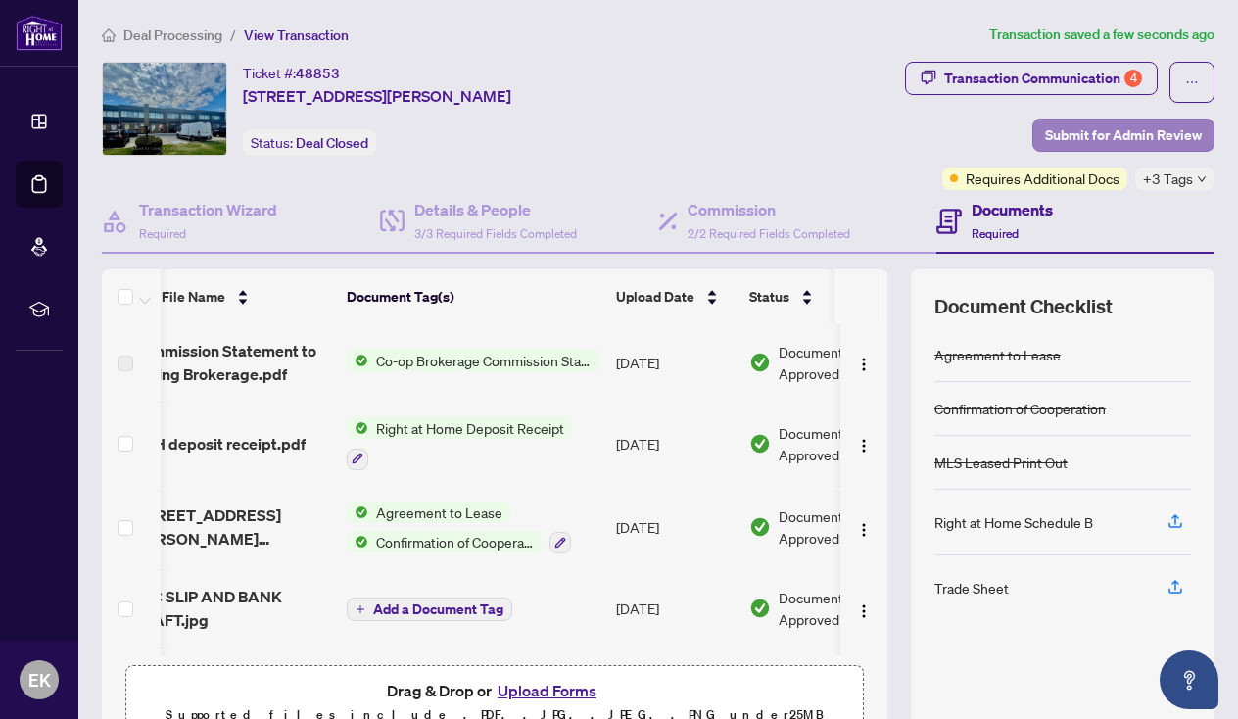
click at [1133, 139] on span "Submit for Admin Review" at bounding box center [1123, 134] width 157 height 31
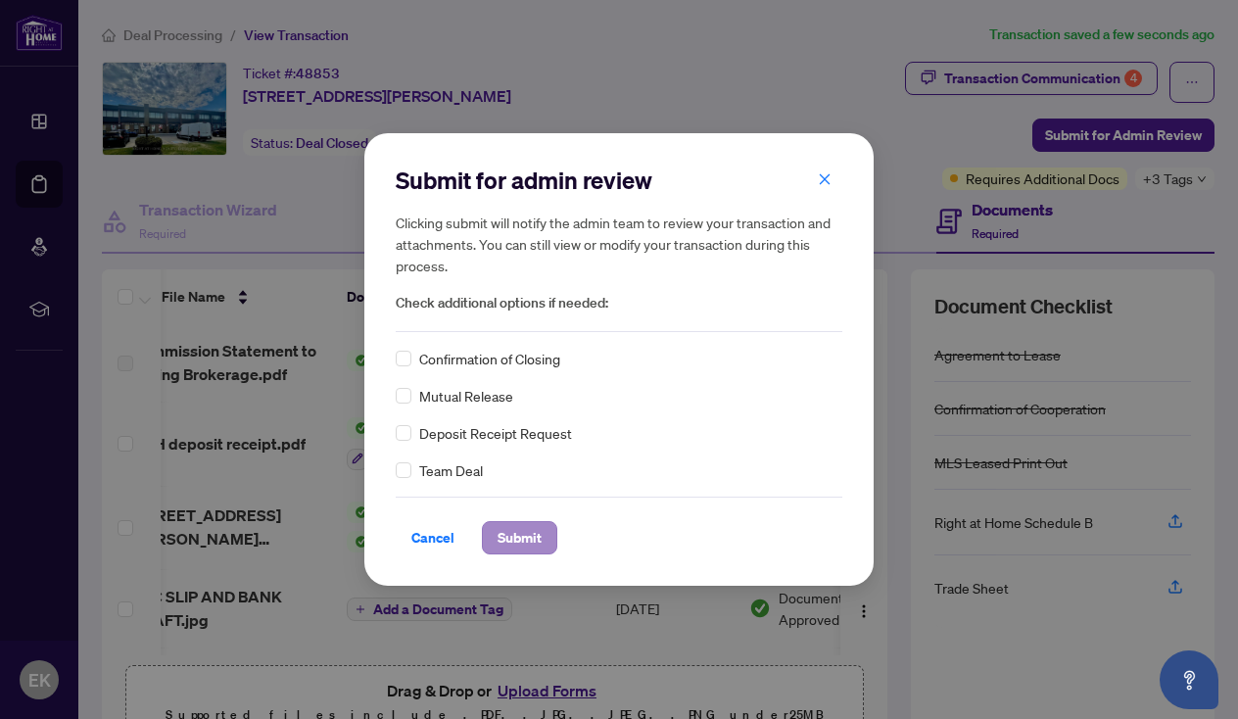
click at [509, 531] on span "Submit" at bounding box center [519, 537] width 44 height 31
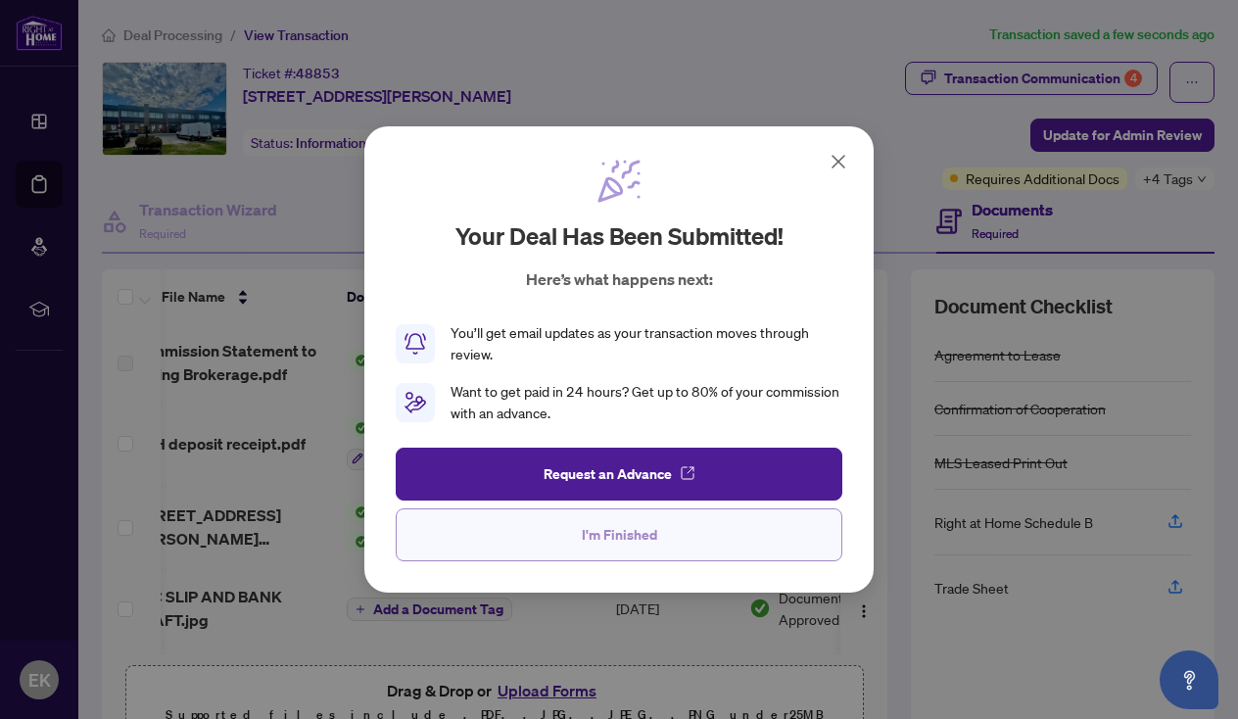
click at [605, 535] on span "I'm Finished" at bounding box center [619, 534] width 75 height 31
